Goal: Task Accomplishment & Management: Use online tool/utility

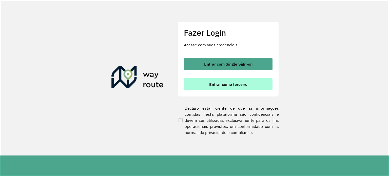
click at [221, 85] on span "Entrar como terceiro" at bounding box center [228, 84] width 38 height 4
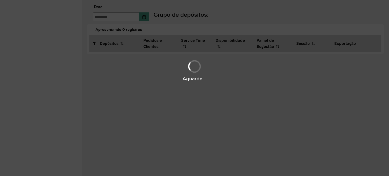
type input "**********"
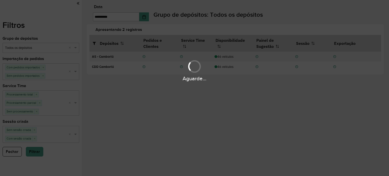
click at [242, 106] on div "Aguarde..." at bounding box center [194, 88] width 389 height 176
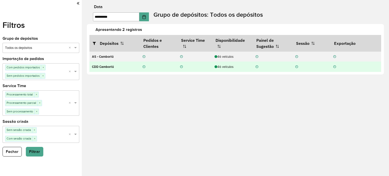
click at [224, 68] on div "46 veículos" at bounding box center [232, 66] width 36 height 5
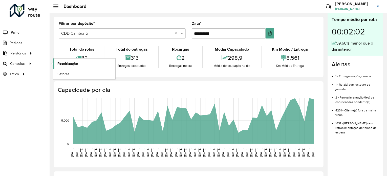
click at [68, 64] on span "Roteirização" at bounding box center [67, 63] width 20 height 5
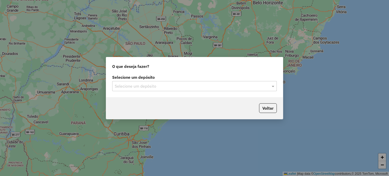
drag, startPoint x: 168, startPoint y: 75, endPoint x: 161, endPoint y: 86, distance: 11.9
click at [167, 75] on label "Selecione um depósito" at bounding box center [194, 77] width 164 height 6
click at [161, 86] on input "text" at bounding box center [189, 86] width 149 height 6
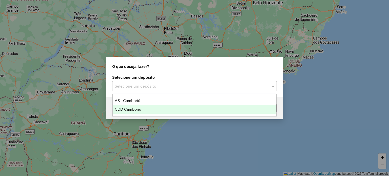
click at [143, 111] on div "CDD Camboriú" at bounding box center [195, 109] width 164 height 9
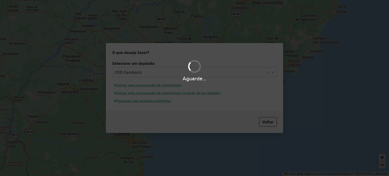
click at [168, 122] on div "Aguarde..." at bounding box center [194, 88] width 389 height 176
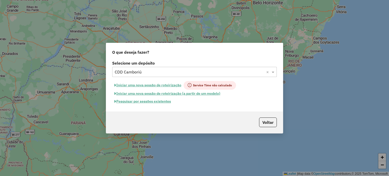
click at [156, 103] on button "Pesquisar por sessões existentes" at bounding box center [142, 101] width 61 height 8
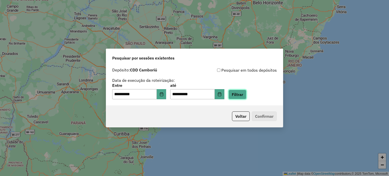
click at [243, 97] on button "Filtrar" at bounding box center [237, 95] width 18 height 10
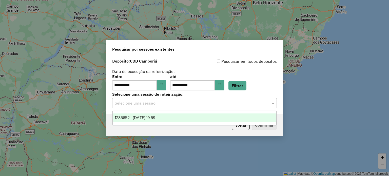
drag, startPoint x: 181, startPoint y: 104, endPoint x: 179, endPoint y: 106, distance: 3.3
click at [181, 104] on input "text" at bounding box center [189, 103] width 149 height 6
click at [155, 116] on span "1285652 - 30/09/2025 19:59" at bounding box center [135, 117] width 40 height 4
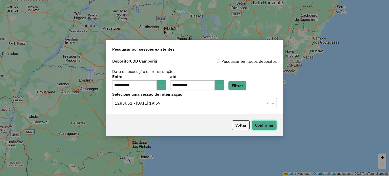
click at [268, 125] on button "Confirmar" at bounding box center [264, 125] width 25 height 10
click at [270, 128] on button "Confirmar" at bounding box center [264, 125] width 25 height 10
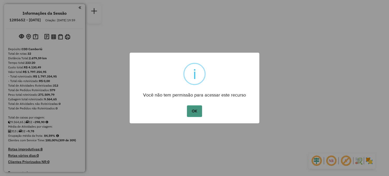
click at [199, 108] on button "OK" at bounding box center [194, 111] width 15 height 12
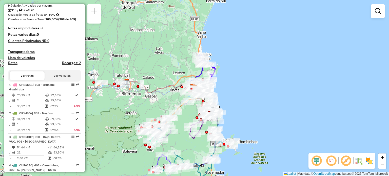
scroll to position [127, 0]
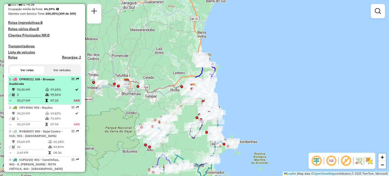
click at [32, 86] on div "1 - CPR5D11 | 108 - Brusque Guabiruba" at bounding box center [36, 81] width 54 height 9
select select "**********"
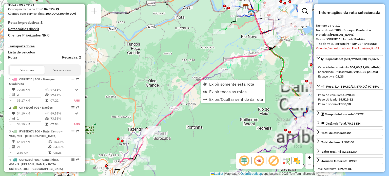
scroll to position [203, 0]
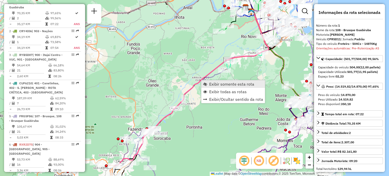
click at [212, 82] on span "Exibir somente esta rota" at bounding box center [231, 84] width 45 height 4
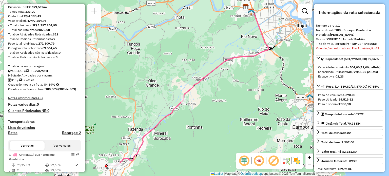
scroll to position [102, 0]
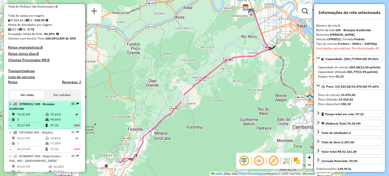
click at [38, 117] on td "70,35 KM" at bounding box center [31, 114] width 28 height 5
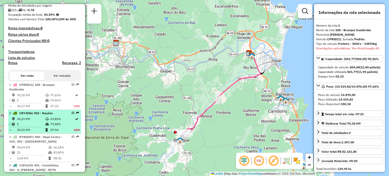
scroll to position [127, 0]
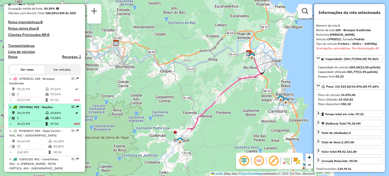
click at [42, 109] on span "| 903 - Nações" at bounding box center [42, 107] width 21 height 4
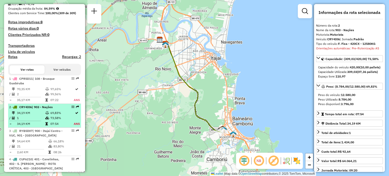
scroll to position [152, 0]
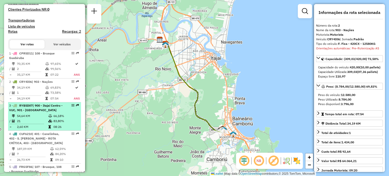
click at [36, 118] on td "54,64 KM" at bounding box center [32, 115] width 31 height 5
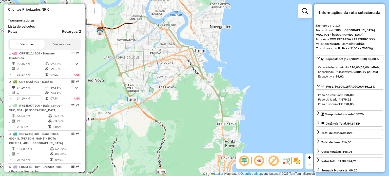
drag, startPoint x: 217, startPoint y: 124, endPoint x: 192, endPoint y: 110, distance: 28.4
click at [192, 110] on div "Janela de atendimento Grade de atendimento Capacidade Transportadoras Veículos …" at bounding box center [194, 88] width 389 height 176
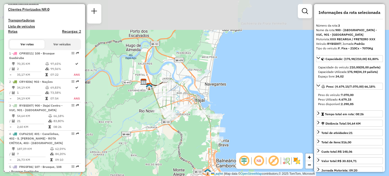
drag, startPoint x: 198, startPoint y: 115, endPoint x: 199, endPoint y: 120, distance: 5.0
click at [199, 120] on div "Janela de atendimento Grade de atendimento Capacidade Transportadoras Veículos …" at bounding box center [194, 88] width 389 height 176
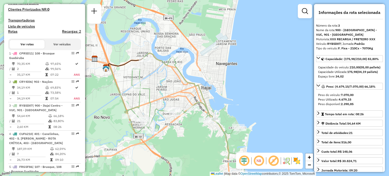
drag, startPoint x: 217, startPoint y: 66, endPoint x: 223, endPoint y: 66, distance: 6.6
click at [223, 66] on div "Janela de atendimento Grade de atendimento Capacidade Transportadoras Veículos …" at bounding box center [194, 88] width 389 height 176
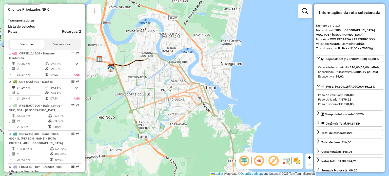
click at [230, 65] on div "Janela de atendimento Grade de atendimento Capacidade Transportadoras Veículos …" at bounding box center [194, 88] width 389 height 176
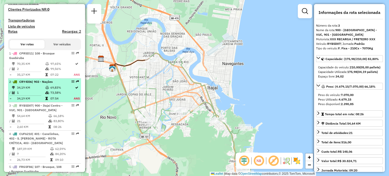
click at [76, 101] on td "ANS" at bounding box center [76, 98] width 7 height 5
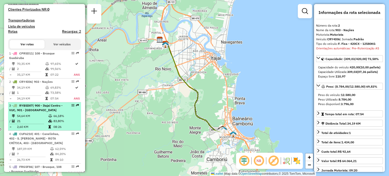
click at [53, 111] on div "3 - RYB5D07 | 900 - Itajaí Centro - VUC, 901 - Praia Brava" at bounding box center [36, 107] width 54 height 9
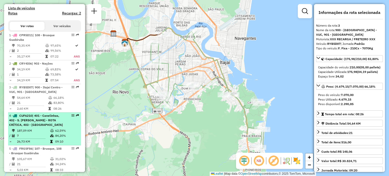
scroll to position [178, 0]
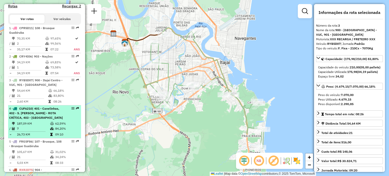
click at [50, 117] on div "4 - CUF6210 | 401 - Canelinhas, 402 - S. João Batista - ROTA CRÍTICA, 403 - Nov…" at bounding box center [36, 113] width 54 height 14
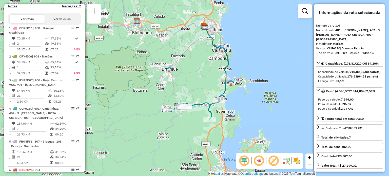
drag, startPoint x: 190, startPoint y: 94, endPoint x: 193, endPoint y: 79, distance: 15.1
click at [193, 79] on div "Janela de atendimento Grade de atendimento Capacidade Transportadoras Veículos …" at bounding box center [194, 88] width 389 height 176
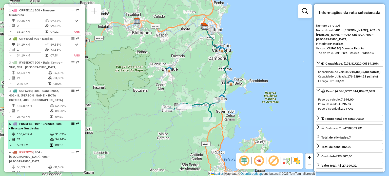
scroll to position [203, 0]
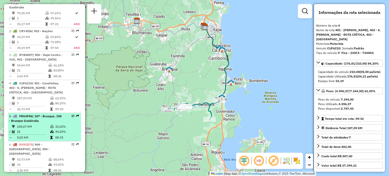
click at [37, 122] on span "| 107 - Brusque, 108 - Brusque Guabiruba" at bounding box center [35, 118] width 52 height 8
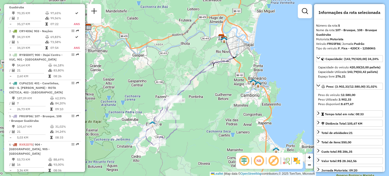
drag, startPoint x: 225, startPoint y: 82, endPoint x: 222, endPoint y: 86, distance: 5.6
click at [222, 86] on div "Janela de atendimento Grade de atendimento Capacidade Transportadoras Veículos …" at bounding box center [194, 88] width 389 height 176
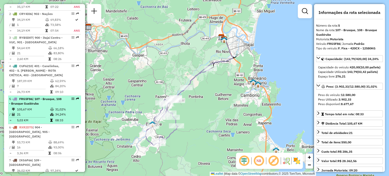
scroll to position [228, 0]
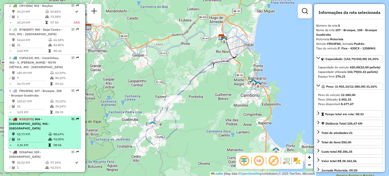
click at [39, 137] on td "16" at bounding box center [32, 139] width 31 height 5
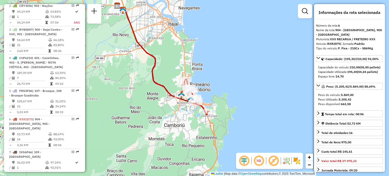
drag, startPoint x: 239, startPoint y: 111, endPoint x: 210, endPoint y: 84, distance: 39.9
click at [210, 84] on div "Janela de atendimento Grade de atendimento Capacidade Transportadoras Veículos …" at bounding box center [194, 88] width 389 height 176
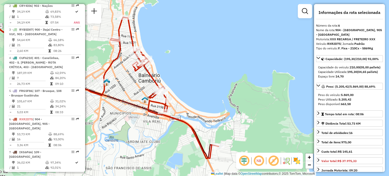
drag, startPoint x: 197, startPoint y: 105, endPoint x: 190, endPoint y: 73, distance: 33.0
click at [190, 73] on div "Janela de atendimento Grade de atendimento Capacidade Transportadoras Veículos …" at bounding box center [194, 88] width 389 height 176
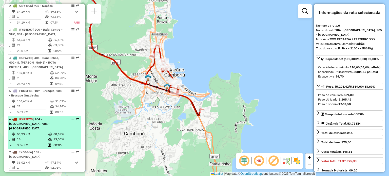
click at [34, 124] on span "| 904 - [GEOGRAPHIC_DATA], 905 - [GEOGRAPHIC_DATA]" at bounding box center [29, 123] width 40 height 13
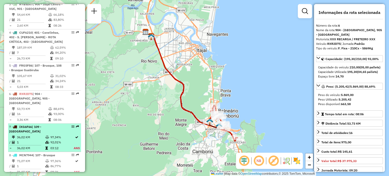
click at [35, 132] on div "7 - IXG6F66 | 109 - Monte Alegre" at bounding box center [36, 129] width 54 height 9
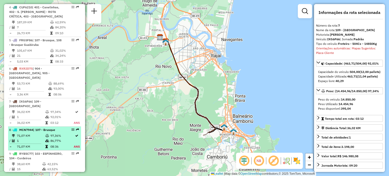
click at [36, 136] on td "71,07 KM" at bounding box center [31, 135] width 28 height 5
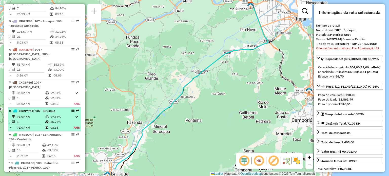
scroll to position [304, 0]
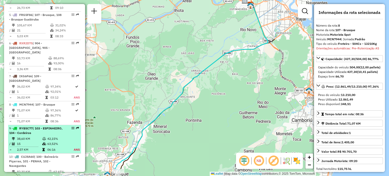
click at [37, 135] on li "9 - RYB5C77 | 103 - ESPINHEIRO, 104 - Cordeiros 38,60 KM 42,15% / 15 63,52% = 2…" at bounding box center [44, 139] width 73 height 28
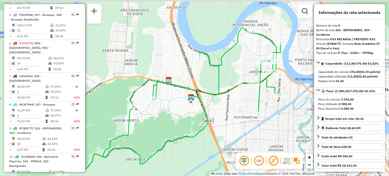
drag, startPoint x: 256, startPoint y: 104, endPoint x: 233, endPoint y: 117, distance: 26.5
click at [233, 117] on div "Janela de atendimento Grade de atendimento Capacidade Transportadoras Veículos …" at bounding box center [194, 88] width 389 height 176
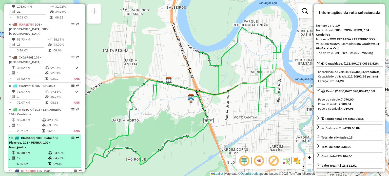
scroll to position [329, 0]
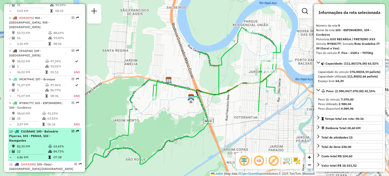
click at [38, 138] on div "10 - CUJ8A60 | 100 - Balneário Piçarras, 101 - PENHA, 102 - Navegantes" at bounding box center [36, 136] width 54 height 14
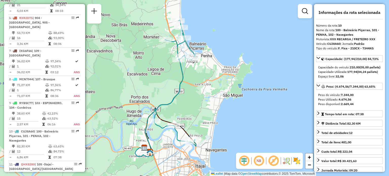
drag, startPoint x: 234, startPoint y: 92, endPoint x: 205, endPoint y: 93, distance: 29.1
click at [205, 93] on div "Janela de atendimento Grade de atendimento Capacidade Transportadoras Veículos …" at bounding box center [194, 88] width 389 height 176
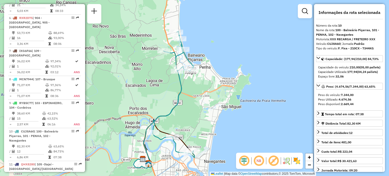
drag, startPoint x: 208, startPoint y: 86, endPoint x: 206, endPoint y: 98, distance: 11.5
click at [206, 98] on div "Janela de atendimento Grade de atendimento Capacidade Transportadoras Veículos …" at bounding box center [194, 88] width 389 height 176
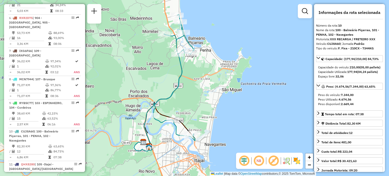
drag, startPoint x: 203, startPoint y: 105, endPoint x: 204, endPoint y: 88, distance: 17.0
click at [204, 88] on div "Janela de atendimento Grade de atendimento Capacidade Transportadoras Veículos …" at bounding box center [194, 88] width 389 height 176
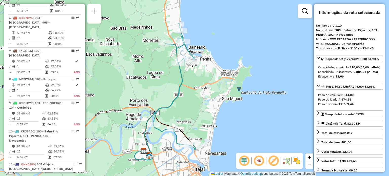
drag, startPoint x: 206, startPoint y: 87, endPoint x: 205, endPoint y: 92, distance: 4.8
click at [205, 92] on div "Janela de atendimento Grade de atendimento Capacidade Transportadoras Veículos …" at bounding box center [194, 88] width 389 height 176
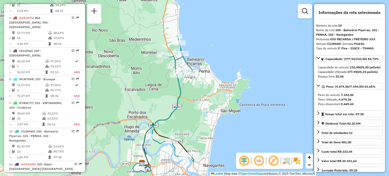
drag, startPoint x: 208, startPoint y: 81, endPoint x: 207, endPoint y: 93, distance: 12.2
click at [207, 93] on div "Janela de atendimento Grade de atendimento Capacidade Transportadoras Veículos …" at bounding box center [194, 88] width 389 height 176
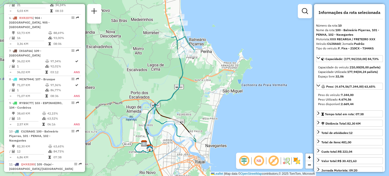
drag, startPoint x: 203, startPoint y: 101, endPoint x: 208, endPoint y: 68, distance: 33.4
click at [208, 68] on div "Janela de atendimento Grade de atendimento Capacidade Transportadoras Veículos …" at bounding box center [194, 88] width 389 height 176
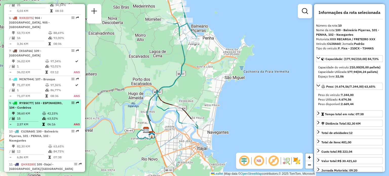
click at [43, 106] on span "| 103 - ESPINHEIRO, 104 - Cordeiros" at bounding box center [35, 105] width 53 height 8
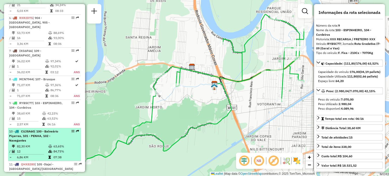
click at [34, 132] on span "CUJ8A60" at bounding box center [27, 131] width 13 height 4
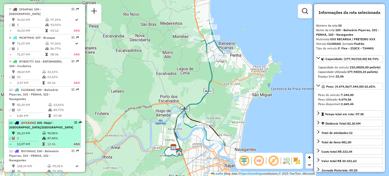
scroll to position [380, 0]
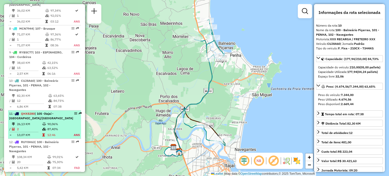
click at [39, 121] on td "26,13 KM" at bounding box center [29, 123] width 25 height 5
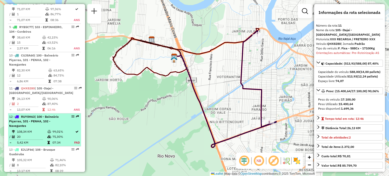
click at [40, 116] on span "| 100 - Balneário Piçarras, 101 - PENHA, 102 - Navegantes" at bounding box center [34, 121] width 50 height 13
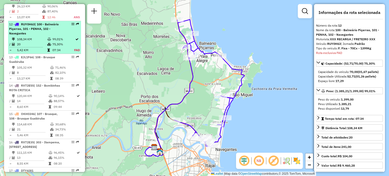
scroll to position [514, 0]
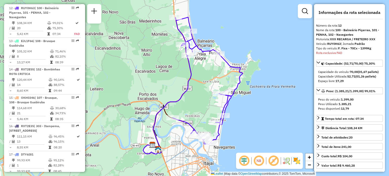
drag, startPoint x: 206, startPoint y: 86, endPoint x: 204, endPoint y: 84, distance: 3.0
click at [204, 84] on div "Janela de atendimento Grade de atendimento Capacidade Transportadoras Veículos …" at bounding box center [194, 88] width 389 height 176
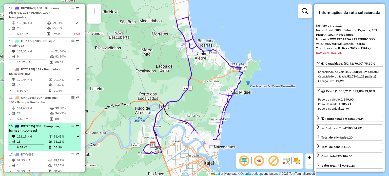
click at [37, 130] on span "| 303 - Itampema, [STREET_ADDRESS]" at bounding box center [34, 128] width 51 height 8
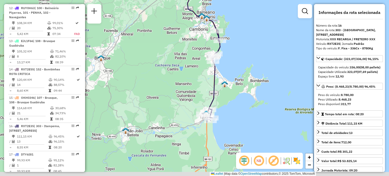
drag, startPoint x: 227, startPoint y: 96, endPoint x: 229, endPoint y: 79, distance: 17.1
click at [229, 79] on div "Janela de atendimento Grade de atendimento Capacidade Transportadoras Veículos …" at bounding box center [194, 88] width 389 height 176
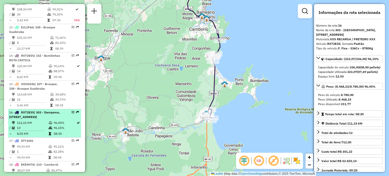
scroll to position [539, 0]
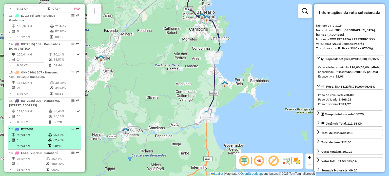
click at [42, 132] on td "99,93 KM" at bounding box center [32, 134] width 31 height 5
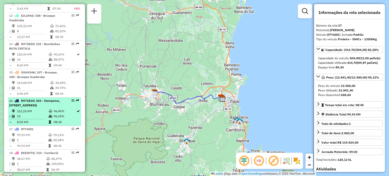
scroll to position [565, 0]
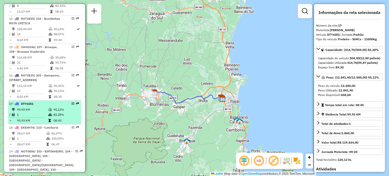
click at [46, 114] on td "1" at bounding box center [32, 114] width 31 height 5
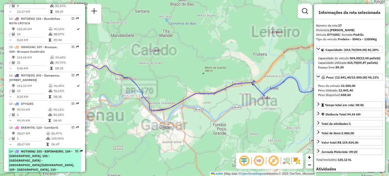
scroll to position [615, 0]
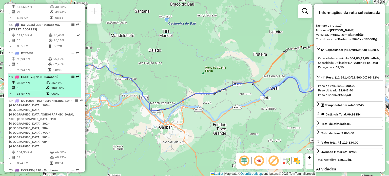
click at [44, 76] on span "| 110 - Camboriú" at bounding box center [46, 77] width 24 height 4
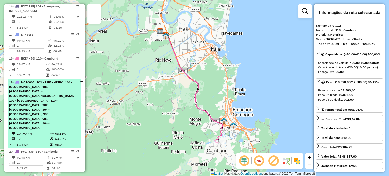
scroll to position [641, 0]
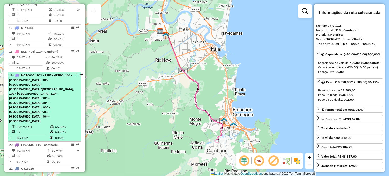
click at [36, 96] on span "| 103 - ESPINHEIRO, 104 - [GEOGRAPHIC_DATA], 105 -[GEOGRAPHIC_DATA] - [GEOGRAPH…" at bounding box center [41, 97] width 65 height 49
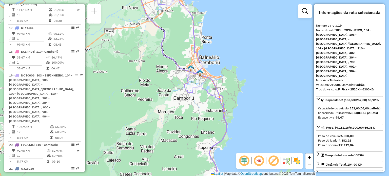
drag, startPoint x: 253, startPoint y: 90, endPoint x: 246, endPoint y: 53, distance: 37.5
click at [246, 54] on div "Janela de atendimento Grade de atendimento Capacidade Transportadoras Veículos …" at bounding box center [194, 88] width 389 height 176
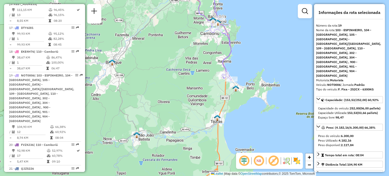
drag, startPoint x: 249, startPoint y: 103, endPoint x: 247, endPoint y: 73, distance: 30.2
click at [247, 73] on div "Janela de atendimento Grade de atendimento Capacidade Transportadoras Veículos …" at bounding box center [194, 88] width 389 height 176
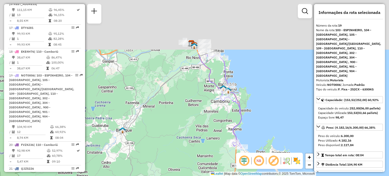
drag, startPoint x: 247, startPoint y: 40, endPoint x: 248, endPoint y: 71, distance: 31.2
click at [254, 111] on div "Janela de atendimento Grade de atendimento Capacidade Transportadoras Veículos …" at bounding box center [194, 88] width 389 height 176
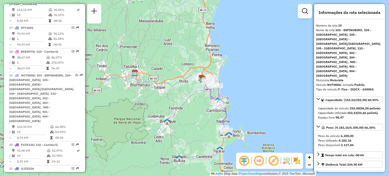
drag, startPoint x: 259, startPoint y: 63, endPoint x: 241, endPoint y: 86, distance: 29.0
click at [241, 86] on div "Janela de atendimento Grade de atendimento Capacidade Transportadoras Veículos …" at bounding box center [194, 88] width 389 height 176
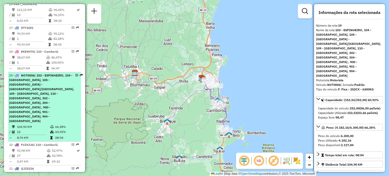
scroll to position [666, 0]
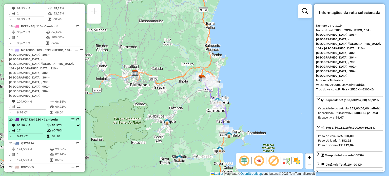
click at [24, 117] on span "FVZ4J36" at bounding box center [27, 119] width 13 height 4
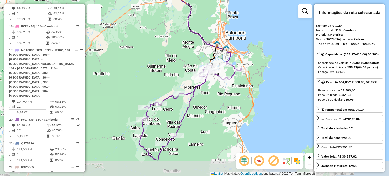
drag, startPoint x: 175, startPoint y: 86, endPoint x: 166, endPoint y: 70, distance: 18.2
click at [166, 70] on div "Janela de atendimento Grade de atendimento Capacidade Transportadoras Veículos …" at bounding box center [194, 88] width 389 height 176
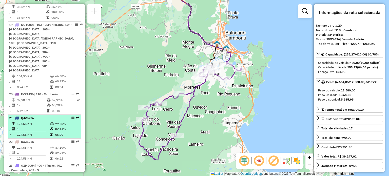
click at [43, 121] on td "124,58 KM" at bounding box center [33, 123] width 33 height 5
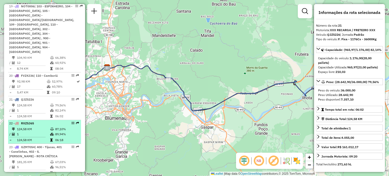
scroll to position [716, 0]
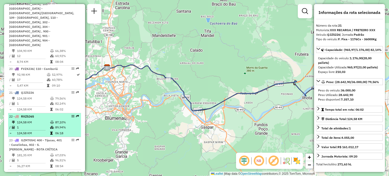
click at [41, 125] on td "1" at bounding box center [33, 127] width 33 height 5
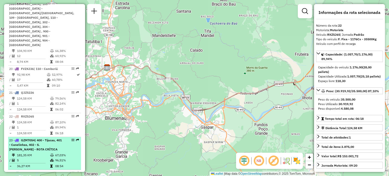
click at [43, 138] on span "| 400 - Tijucas, 401 - Canelinhas, 402 - S. [PERSON_NAME] CRÍTICA" at bounding box center [35, 144] width 53 height 13
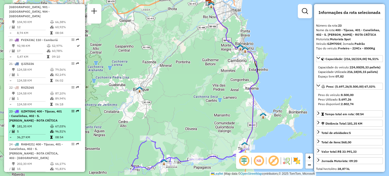
scroll to position [767, 0]
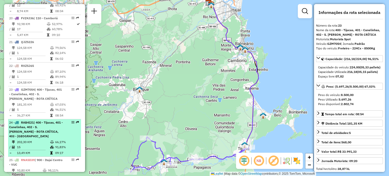
click at [47, 120] on div "24 - RAB4I21 | 400 - Tijucas, 401 - Canelinhas, 402 - S. João Batista - ROTA CR…" at bounding box center [36, 129] width 54 height 18
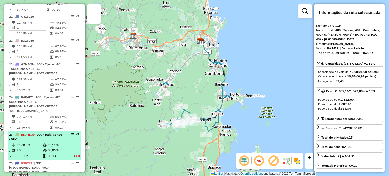
click at [48, 142] on td "98,11%" at bounding box center [58, 144] width 21 height 5
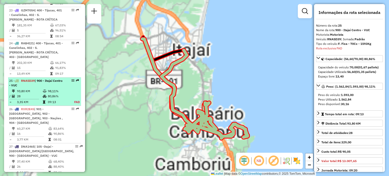
scroll to position [900, 0]
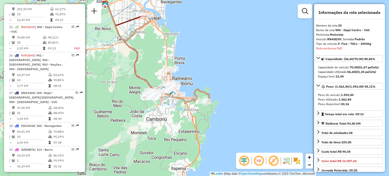
drag, startPoint x: 189, startPoint y: 91, endPoint x: 153, endPoint y: 56, distance: 50.5
click at [153, 56] on div "Janela de atendimento Grade de atendimento Capacidade Transportadoras Veículos …" at bounding box center [194, 88] width 389 height 176
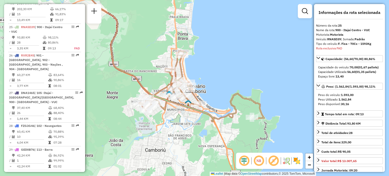
drag, startPoint x: 156, startPoint y: 62, endPoint x: 150, endPoint y: 37, distance: 25.9
click at [150, 37] on div "Janela de atendimento Grade de atendimento Capacidade Transportadoras Veículos …" at bounding box center [194, 88] width 389 height 176
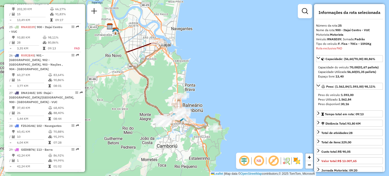
drag, startPoint x: 152, startPoint y: 28, endPoint x: 166, endPoint y: 78, distance: 51.9
click at [166, 78] on div "Janela de atendimento Grade de atendimento Capacidade Transportadoras Veículos …" at bounding box center [194, 88] width 389 height 176
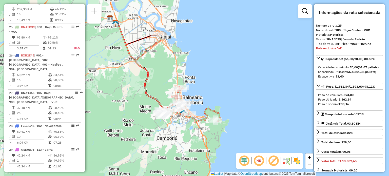
drag, startPoint x: 166, startPoint y: 75, endPoint x: 166, endPoint y: 67, distance: 7.8
click at [166, 67] on div "Janela de atendimento Grade de atendimento Capacidade Transportadoras Veículos …" at bounding box center [194, 88] width 389 height 176
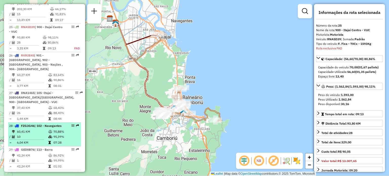
click at [44, 124] on span "| 102 - Navegantes" at bounding box center [47, 126] width 27 height 4
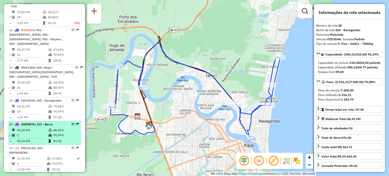
click at [44, 122] on span "| 113 - Barra" at bounding box center [43, 124] width 18 height 4
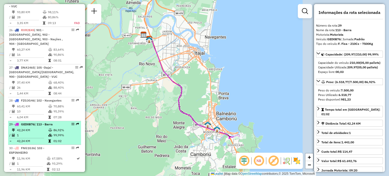
scroll to position [951, 0]
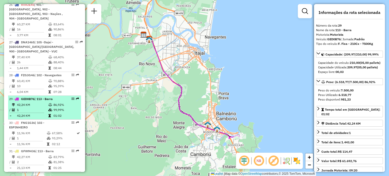
click at [44, 121] on span "| 103 - ESPINHEIRO" at bounding box center [26, 125] width 35 height 8
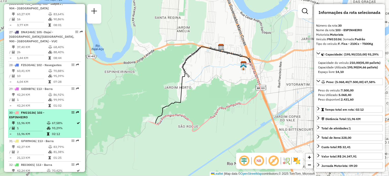
scroll to position [967, 0]
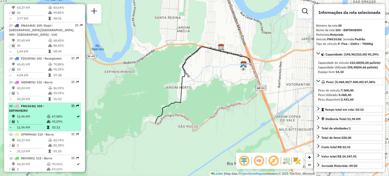
click at [32, 125] on td "11,96 KM" at bounding box center [32, 127] width 30 height 5
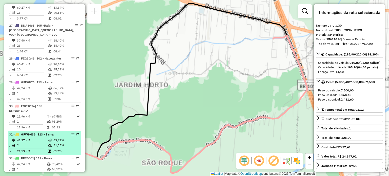
click at [32, 132] on span "GFW9H36" at bounding box center [28, 134] width 14 height 4
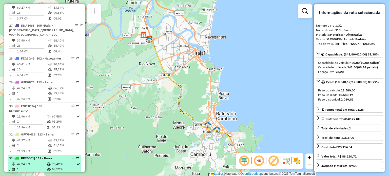
click at [42, 161] on td "42,24 KM" at bounding box center [32, 163] width 30 height 5
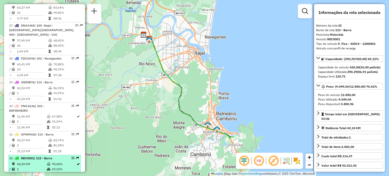
click at [32, 161] on td "42,24 KM" at bounding box center [32, 163] width 30 height 5
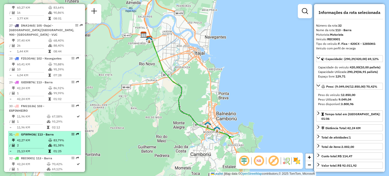
click at [40, 132] on span "| 113 - Barra" at bounding box center [44, 134] width 18 height 4
